Goal: Find specific page/section: Find specific page/section

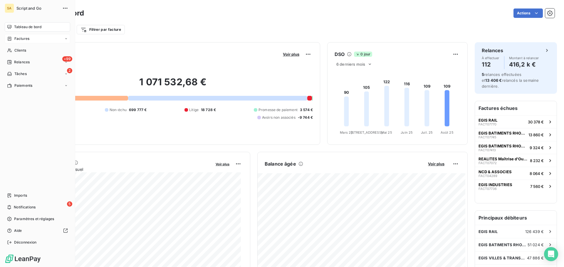
click at [14, 40] on div "Factures" at bounding box center [18, 38] width 22 height 5
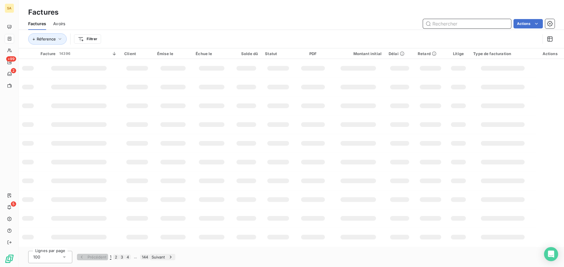
click at [435, 24] on input "text" at bounding box center [467, 23] width 88 height 9
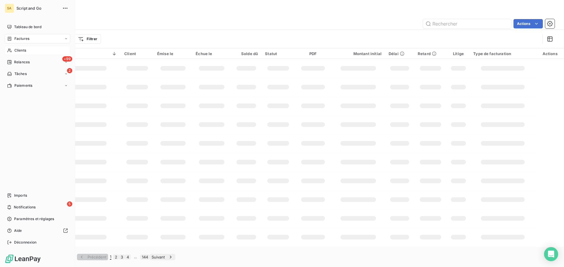
click at [10, 49] on icon at bounding box center [9, 51] width 4 height 4
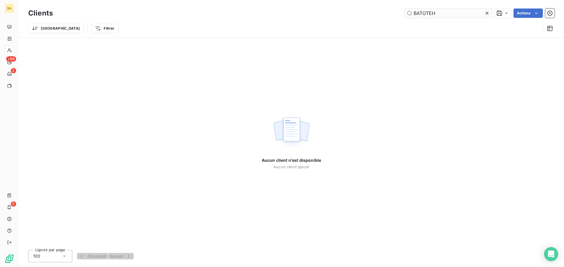
click at [426, 13] on input "BATOTEH" at bounding box center [448, 13] width 88 height 9
click at [428, 13] on input "BATITEH" at bounding box center [448, 13] width 88 height 9
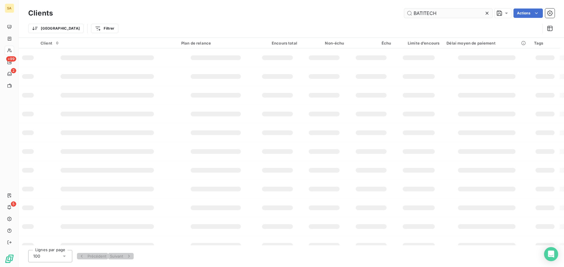
type input "BATITECH"
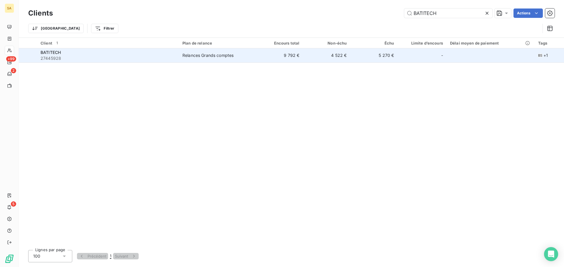
click at [95, 56] on span "27445928" at bounding box center [108, 58] width 135 height 6
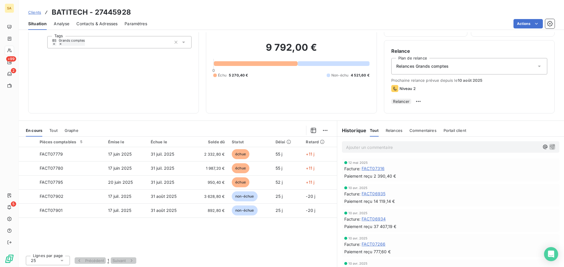
scroll to position [40, 0]
click at [54, 130] on span "Tout" at bounding box center [53, 130] width 8 height 5
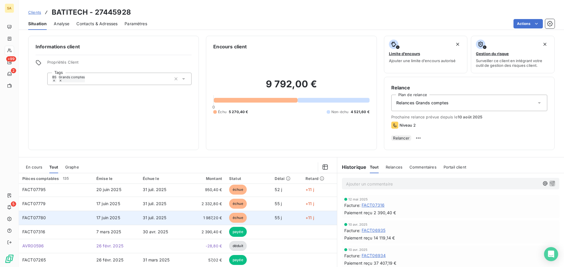
scroll to position [0, 0]
